Goal: Task Accomplishment & Management: Manage account settings

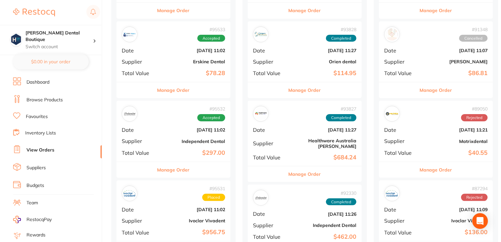
scroll to position [262, 0]
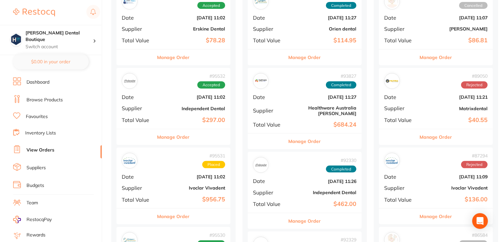
click at [176, 139] on button "Manage Order" at bounding box center [174, 137] width 32 height 16
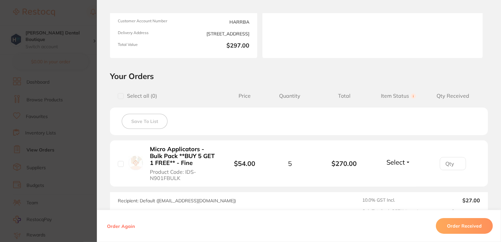
scroll to position [168, 0]
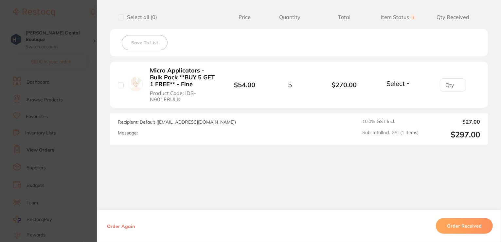
click at [471, 229] on button "Order Received" at bounding box center [464, 226] width 57 height 16
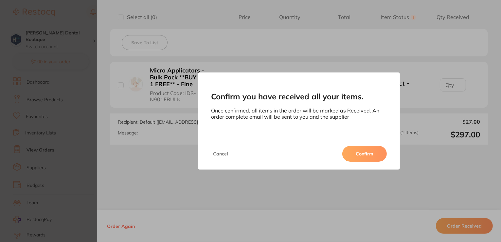
click at [362, 151] on button "Confirm" at bounding box center [365, 154] width 45 height 16
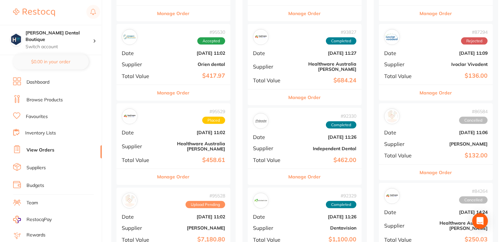
scroll to position [426, 0]
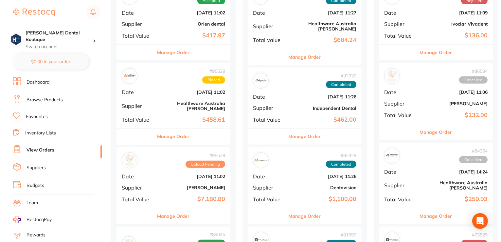
click at [180, 130] on button "Manage Order" at bounding box center [174, 136] width 32 height 16
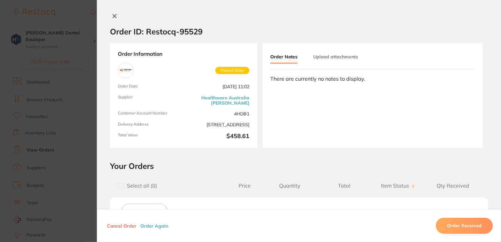
click at [183, 29] on h2 "Order ID: Restocq- 95529" at bounding box center [156, 32] width 93 height 10
click at [116, 14] on button at bounding box center [114, 16] width 9 height 7
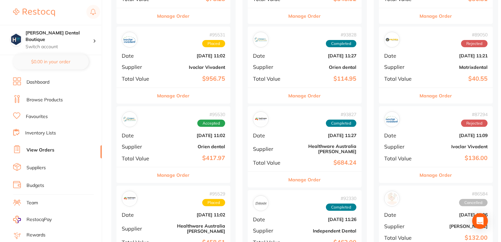
scroll to position [229, 0]
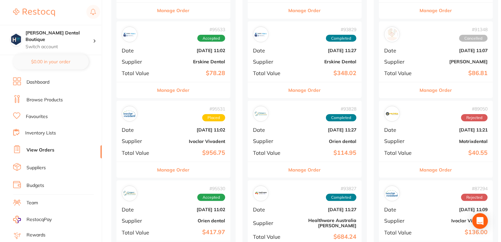
click at [174, 167] on button "Manage Order" at bounding box center [174, 170] width 32 height 16
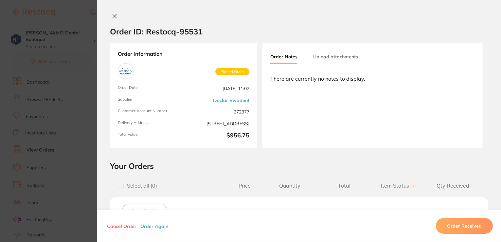
click at [115, 17] on icon at bounding box center [114, 15] width 5 height 5
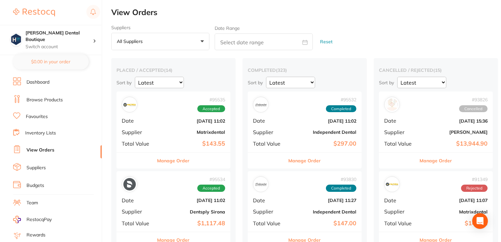
click at [210, 73] on div "placed / accepted ( 14 ) Sort by Latest Notification" at bounding box center [174, 77] width 114 height 21
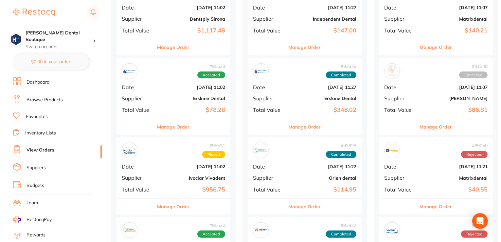
scroll to position [262, 0]
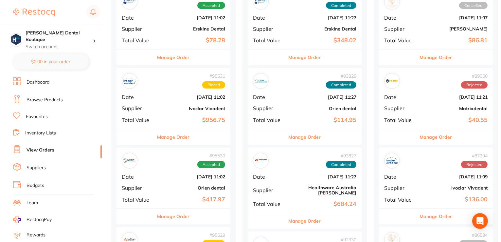
click at [185, 137] on button "Manage Order" at bounding box center [174, 137] width 32 height 16
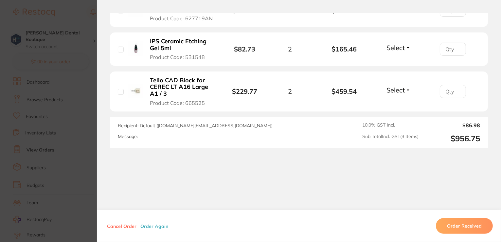
scroll to position [240, 0]
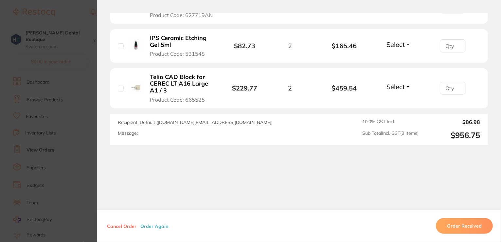
click at [201, 124] on span "Recipient: Default ( [DOMAIN_NAME][EMAIL_ADDRESS][DOMAIN_NAME] )" at bounding box center [195, 122] width 155 height 6
drag, startPoint x: 156, startPoint y: 121, endPoint x: 222, endPoint y: 121, distance: 66.2
click at [222, 121] on span "Recipient: Default ( [DOMAIN_NAME][EMAIL_ADDRESS][DOMAIN_NAME] )" at bounding box center [195, 122] width 155 height 6
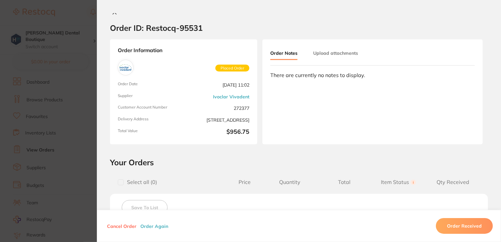
scroll to position [0, 0]
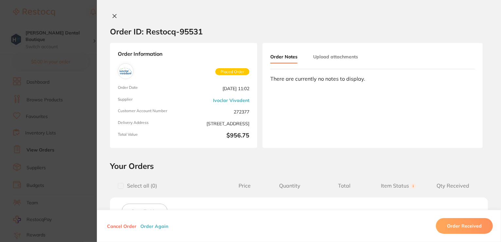
click at [115, 18] on icon at bounding box center [114, 15] width 5 height 5
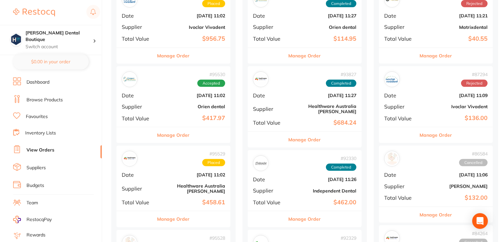
scroll to position [393, 0]
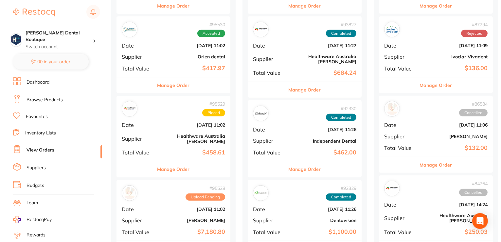
click at [181, 164] on button "Manage Order" at bounding box center [174, 169] width 32 height 16
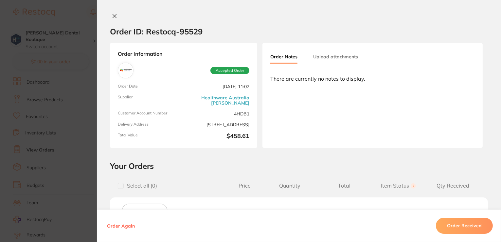
click at [113, 17] on icon at bounding box center [115, 16] width 4 height 4
